Goal: Information Seeking & Learning: Learn about a topic

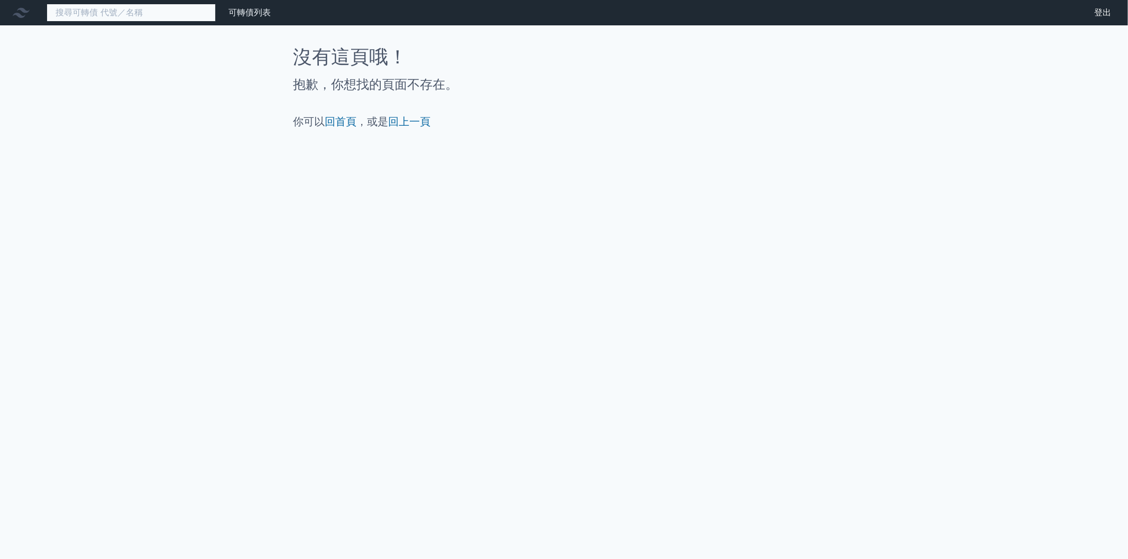
click at [155, 10] on input at bounding box center [131, 13] width 169 height 18
click at [252, 10] on link "可轉債列表" at bounding box center [249, 12] width 42 height 10
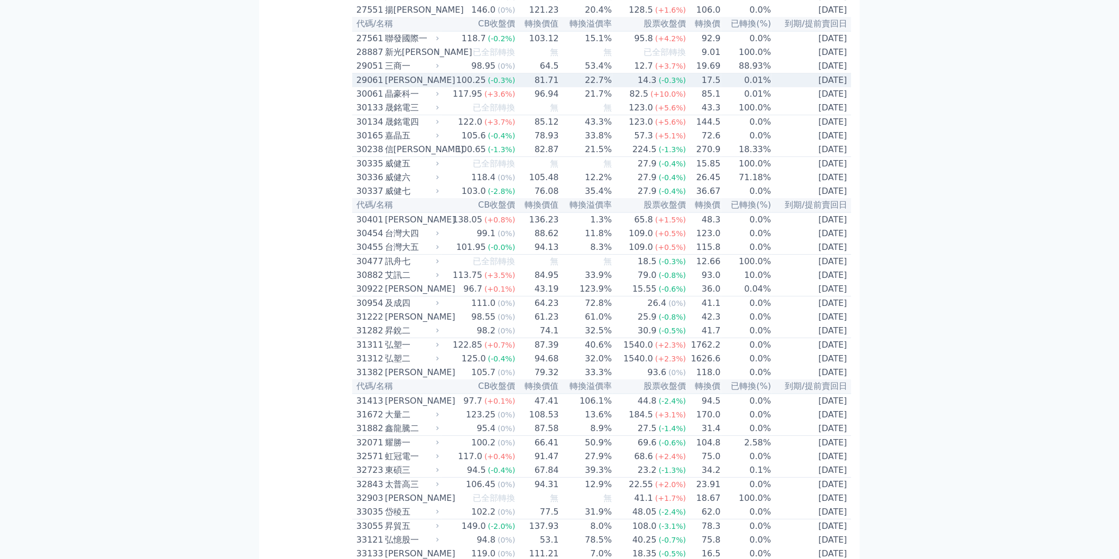
scroll to position [1351, 0]
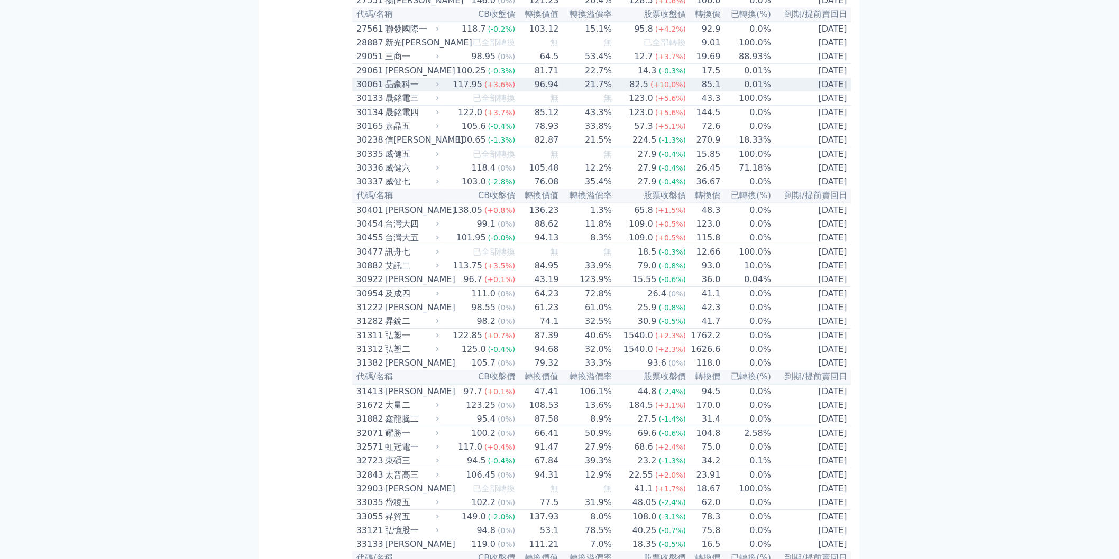
click at [689, 91] on td "85.1" at bounding box center [703, 85] width 34 height 14
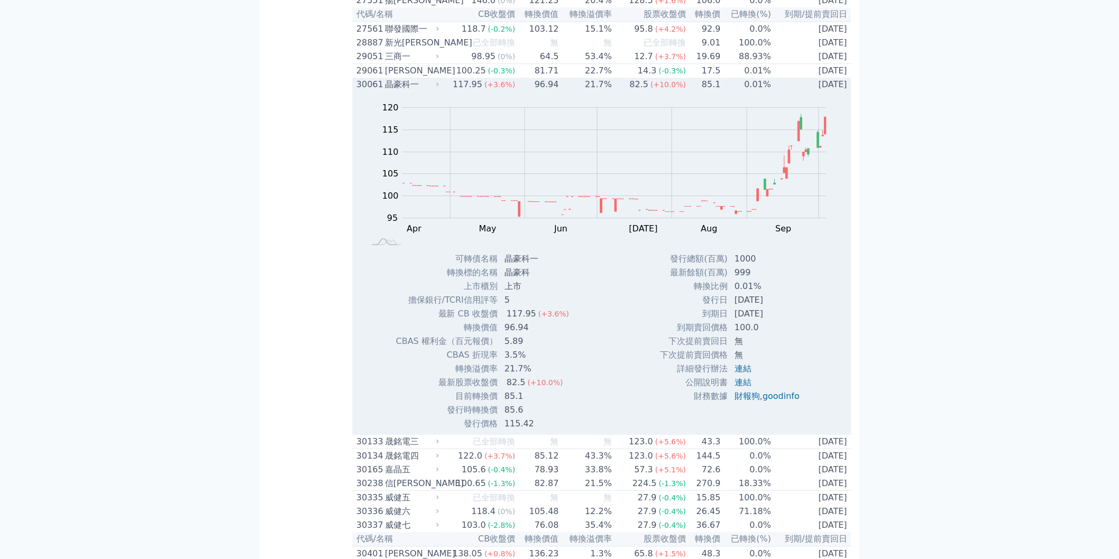
click at [736, 91] on td "0.01%" at bounding box center [746, 85] width 51 height 14
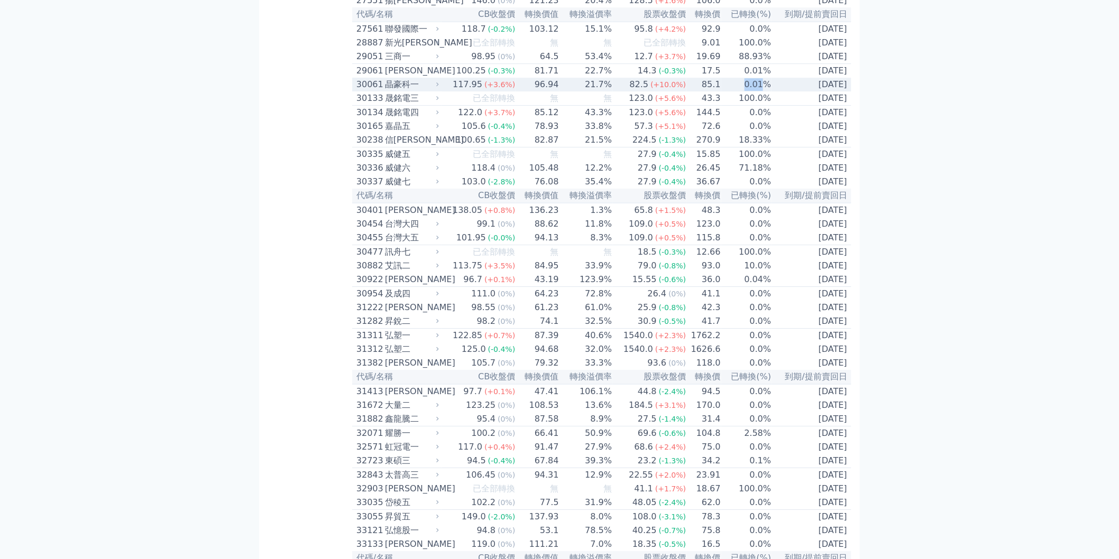
click at [736, 91] on td "0.01%" at bounding box center [746, 85] width 51 height 14
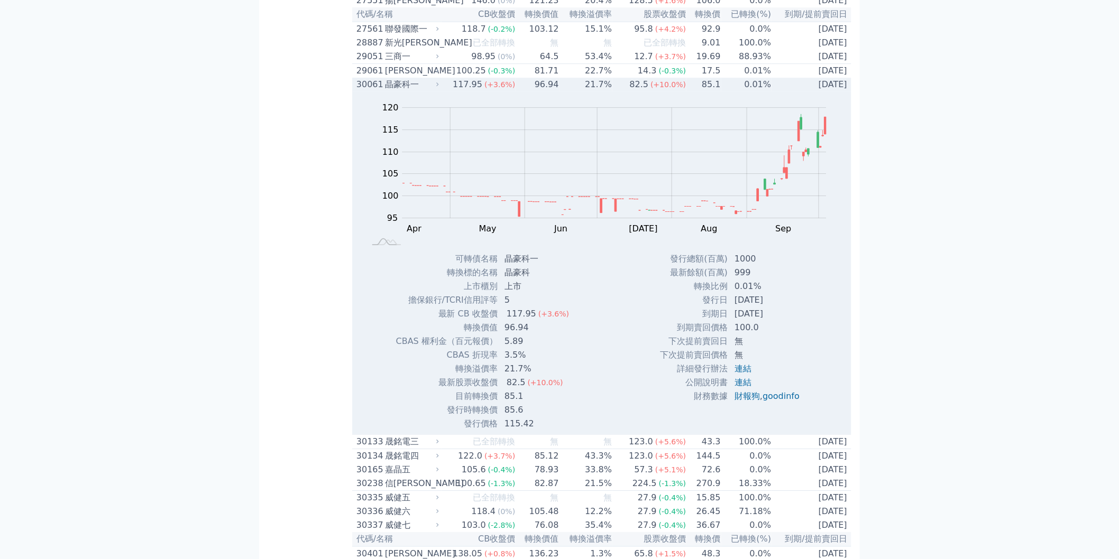
click at [567, 192] on div "Zoom Out 100 85 90 95 100 105 110 115 120 125 L Apr May Jun [DATE] Aug Sep Oct …" at bounding box center [601, 171] width 499 height 161
click at [581, 91] on td "21.7%" at bounding box center [585, 85] width 53 height 14
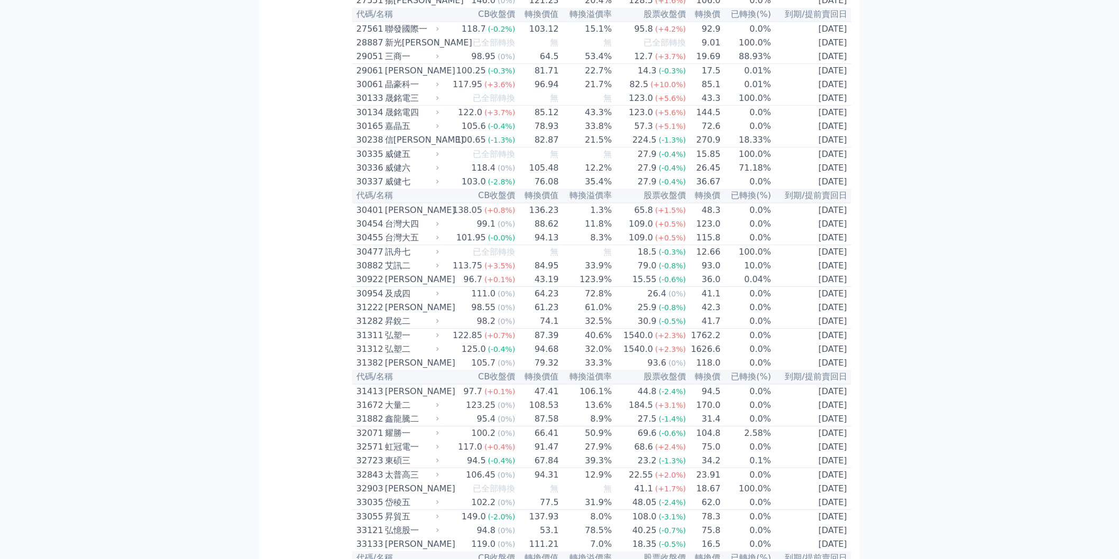
scroll to position [1841, 0]
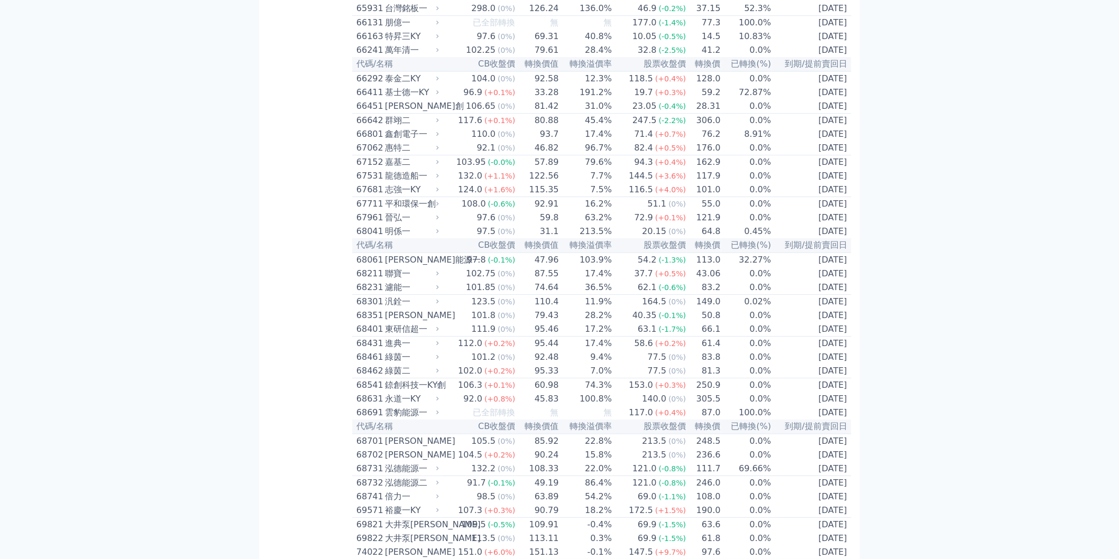
scroll to position [4865, 0]
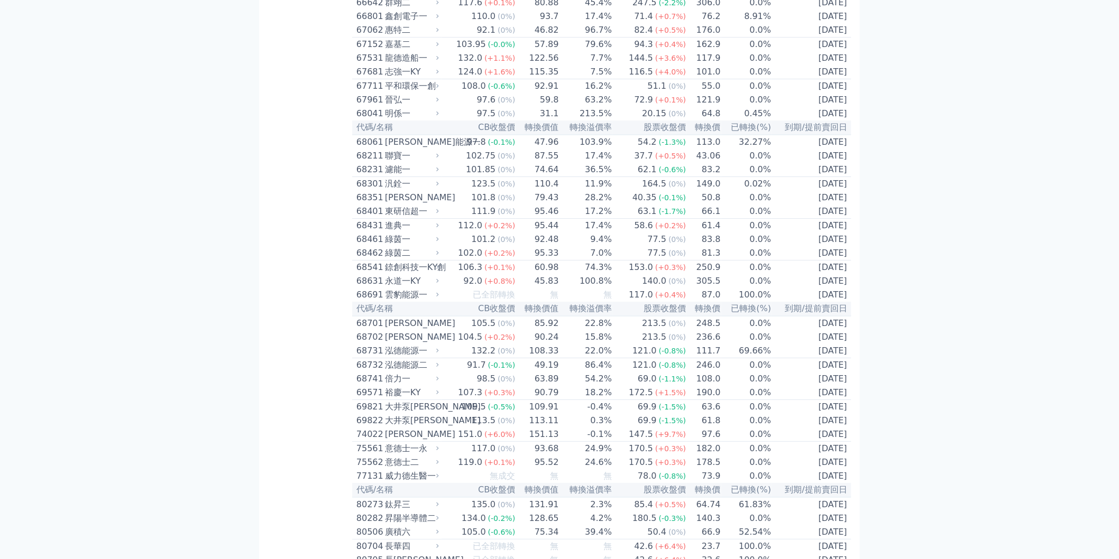
scroll to position [161, 0]
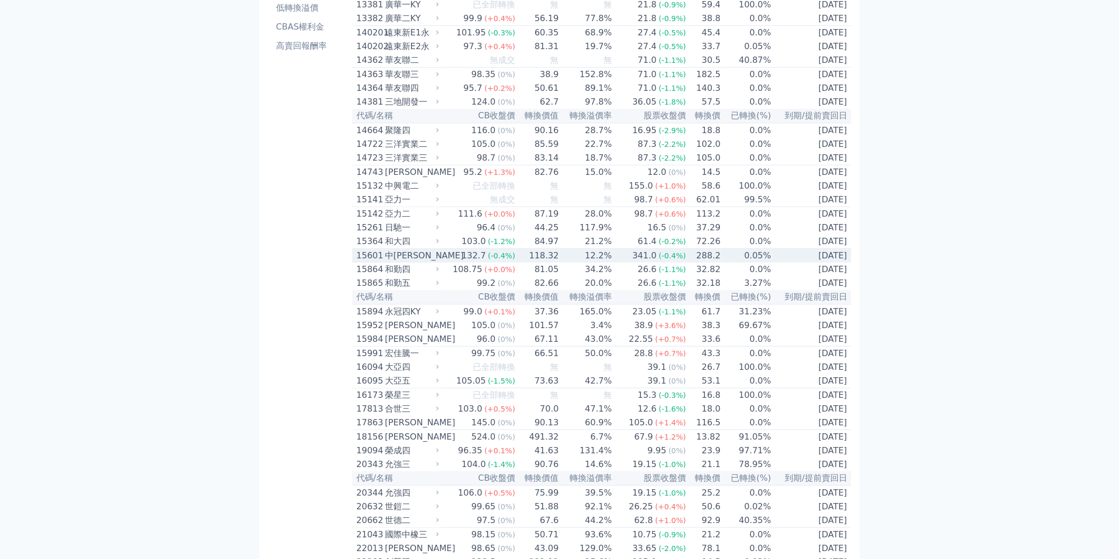
click at [607, 263] on td "12.2%" at bounding box center [585, 256] width 53 height 14
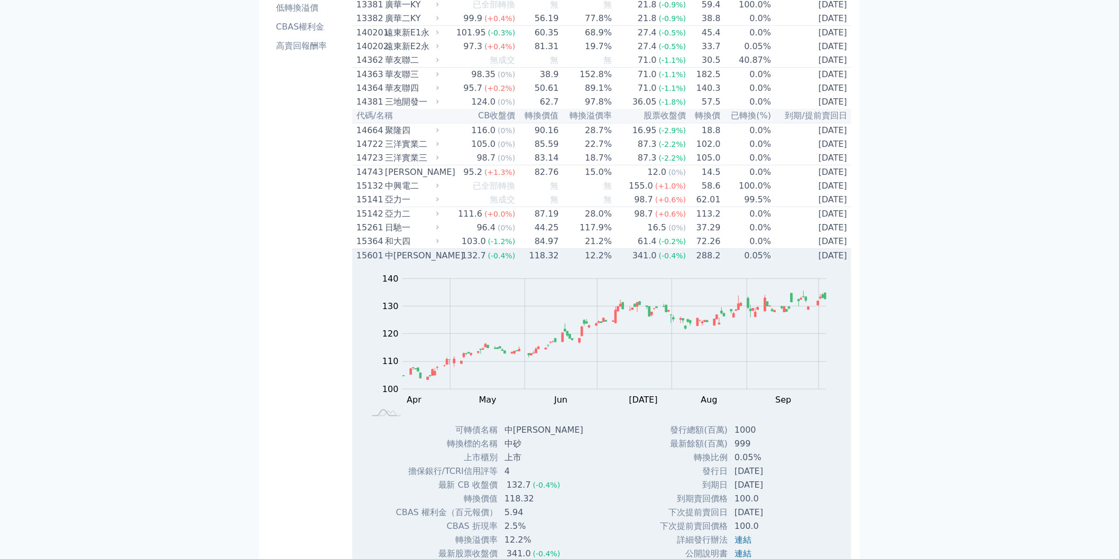
click at [607, 263] on td "12.2%" at bounding box center [585, 256] width 53 height 14
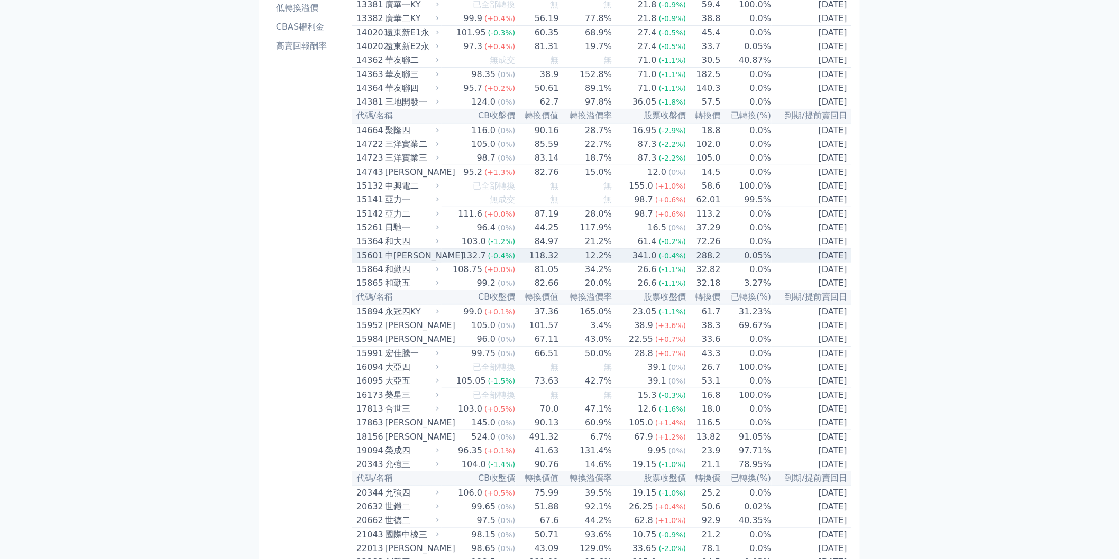
click at [607, 263] on td "12.2%" at bounding box center [585, 256] width 53 height 14
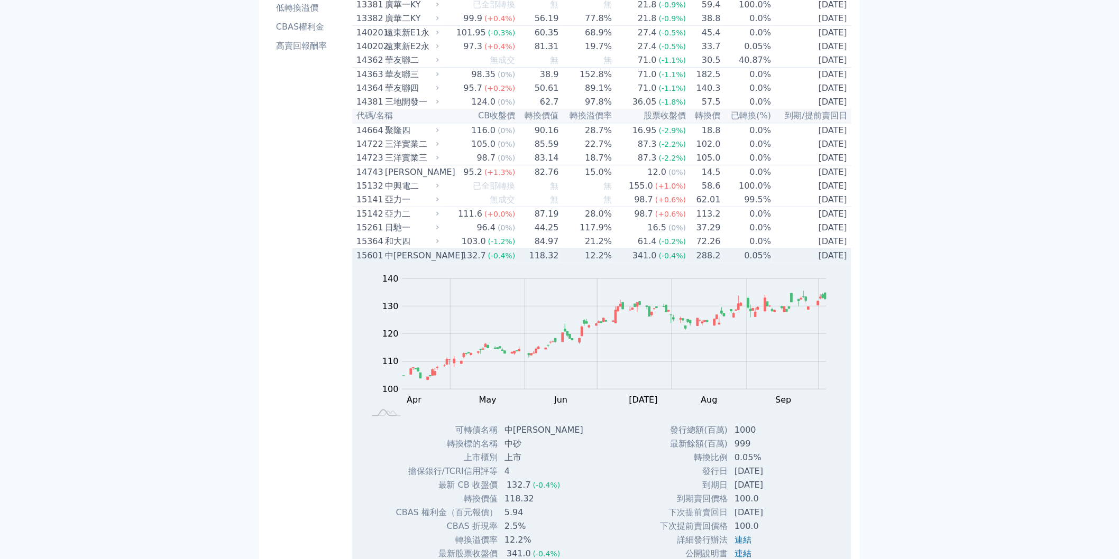
click at [607, 263] on td "12.2%" at bounding box center [585, 256] width 53 height 14
